Goal: Information Seeking & Learning: Learn about a topic

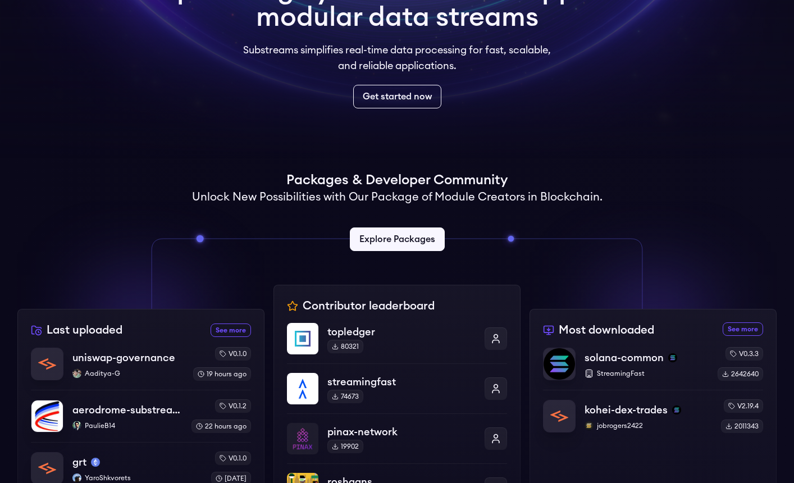
scroll to position [179, 0]
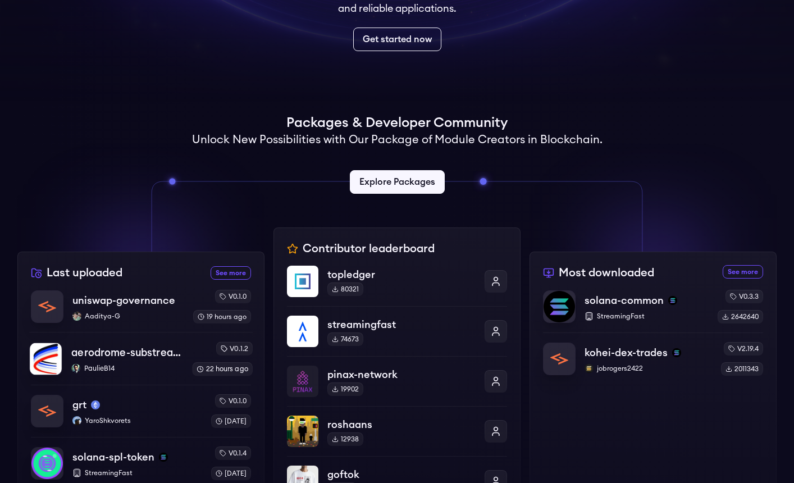
click at [148, 362] on div "aerodrome-substreams PaulieB14" at bounding box center [127, 359] width 112 height 29
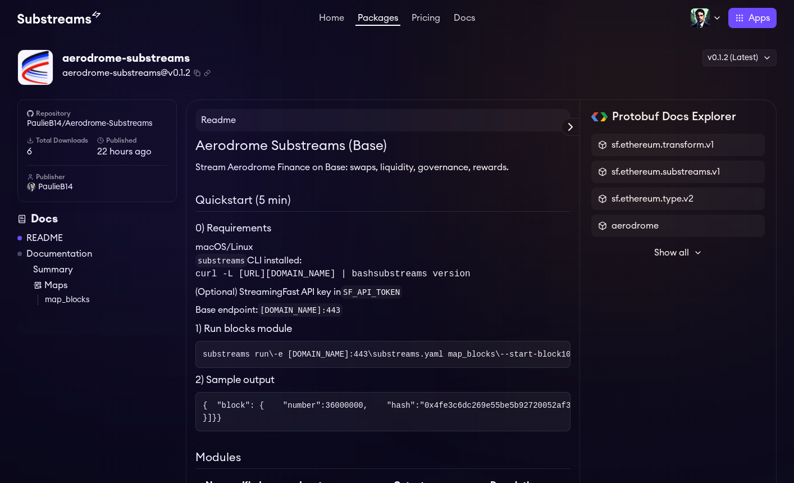
click at [29, 153] on span "6" at bounding box center [62, 151] width 70 height 13
click at [65, 139] on h6 "Total Downloads" at bounding box center [62, 140] width 70 height 9
click at [30, 140] on icon at bounding box center [30, 139] width 0 height 3
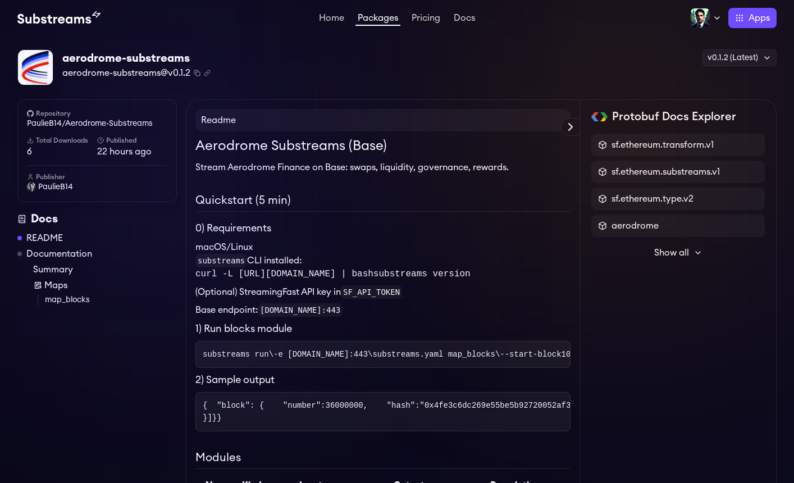
click at [30, 145] on span "6" at bounding box center [62, 151] width 70 height 13
click at [31, 137] on icon at bounding box center [30, 140] width 7 height 7
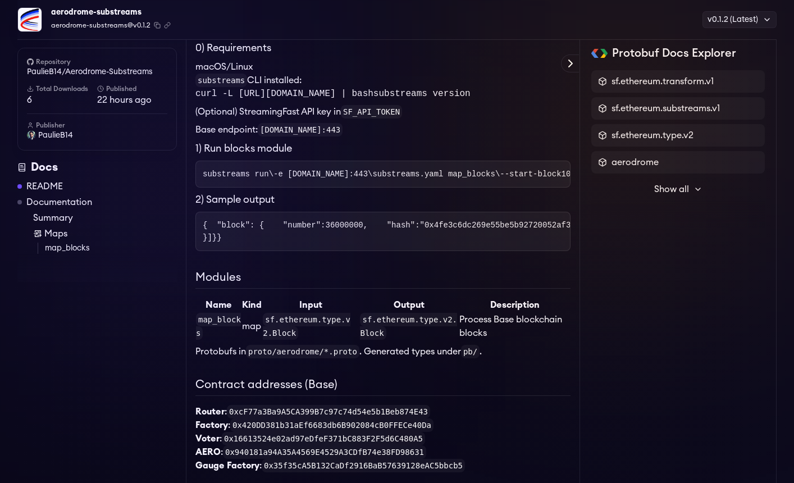
scroll to position [184, 0]
click at [681, 188] on span "Show all" at bounding box center [671, 188] width 35 height 13
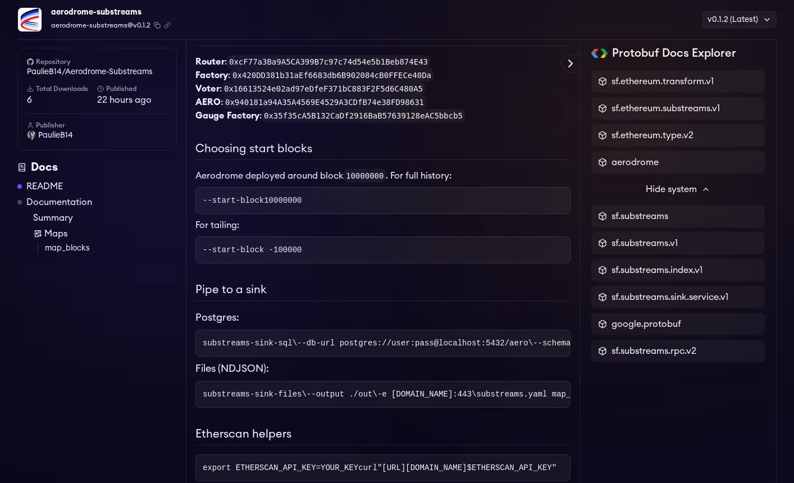
scroll to position [0, 0]
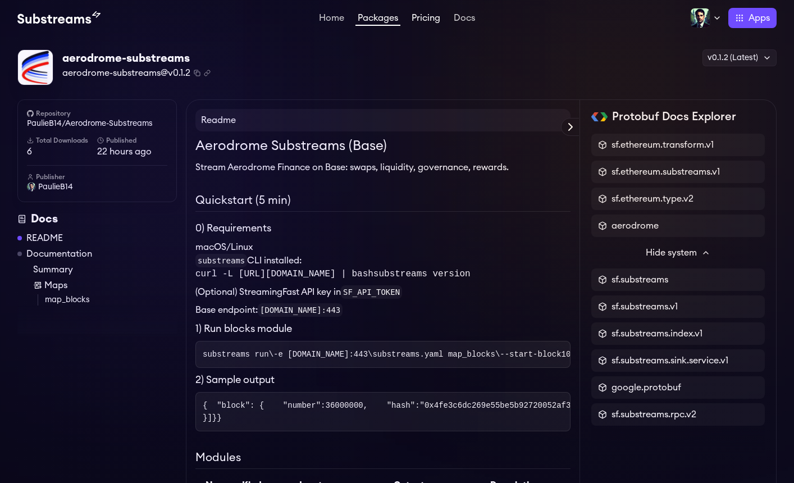
click at [432, 21] on link "Pricing" at bounding box center [425, 18] width 33 height 11
click at [460, 19] on link "Docs" at bounding box center [464, 18] width 26 height 11
